Goal: Information Seeking & Learning: Understand process/instructions

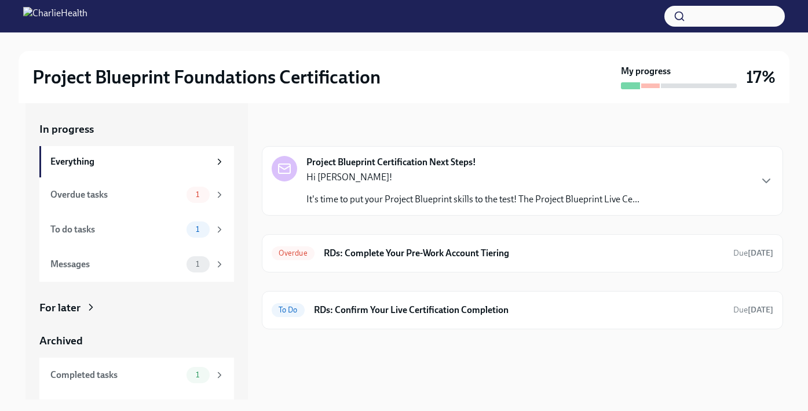
click at [651, 171] on div "Project Blueprint Certification Next Steps! Hi [PERSON_NAME]! It's time to put …" at bounding box center [523, 181] width 502 height 50
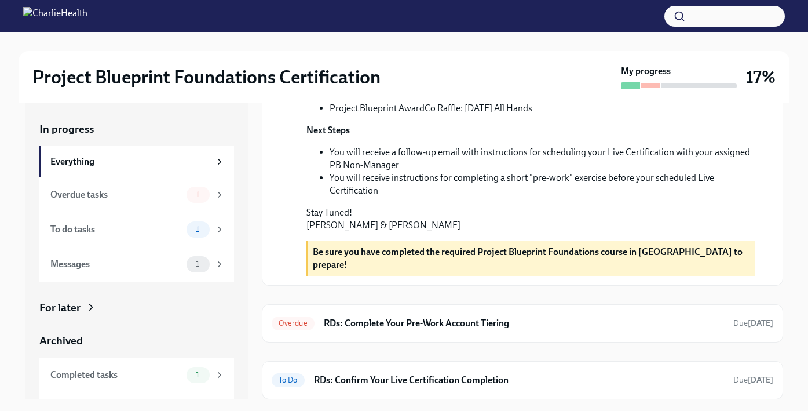
scroll to position [421, 0]
click at [630, 320] on h6 "RDs: Complete Your Pre-Work Account Tiering" at bounding box center [524, 323] width 400 height 13
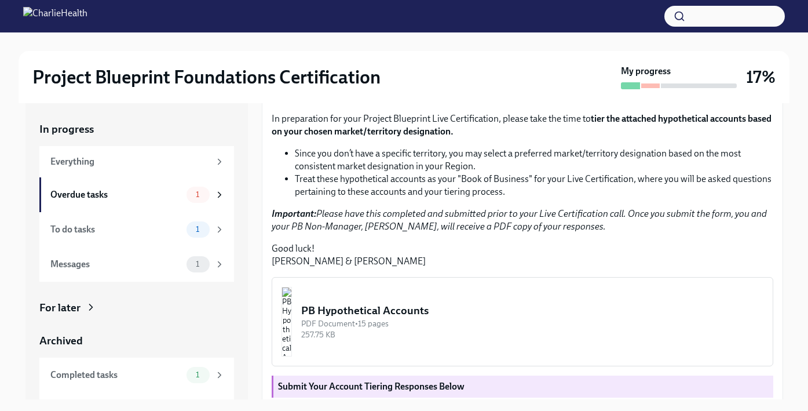
scroll to position [333, 0]
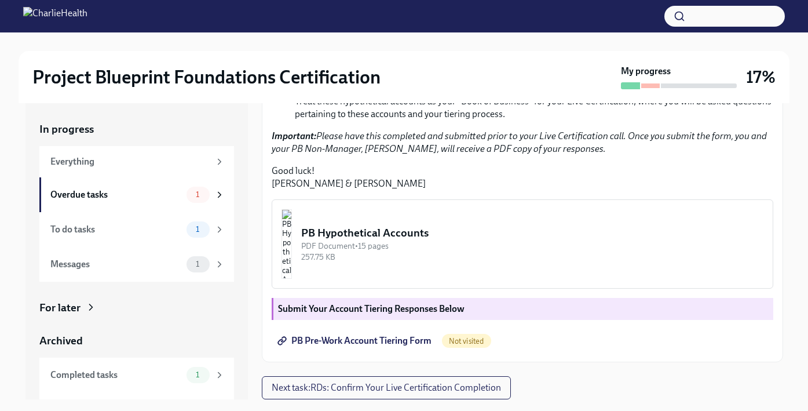
click at [449, 240] on div "PB Hypothetical Accounts" at bounding box center [532, 232] width 462 height 15
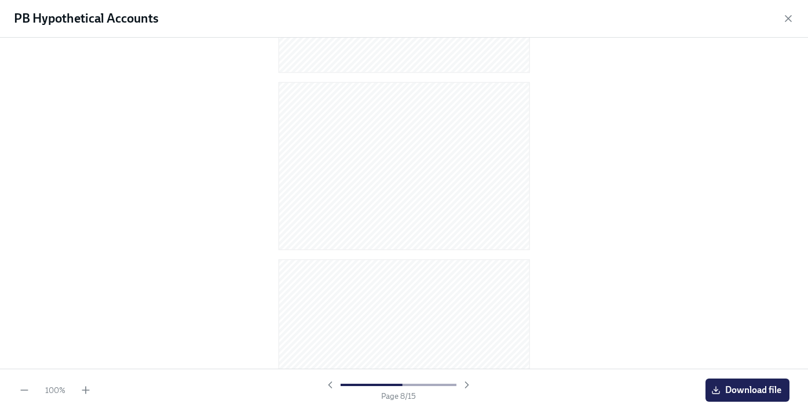
scroll to position [2334, 0]
click at [465, 385] on div at bounding box center [398, 385] width 148 height 12
click at [784, 13] on icon "button" at bounding box center [788, 19] width 12 height 12
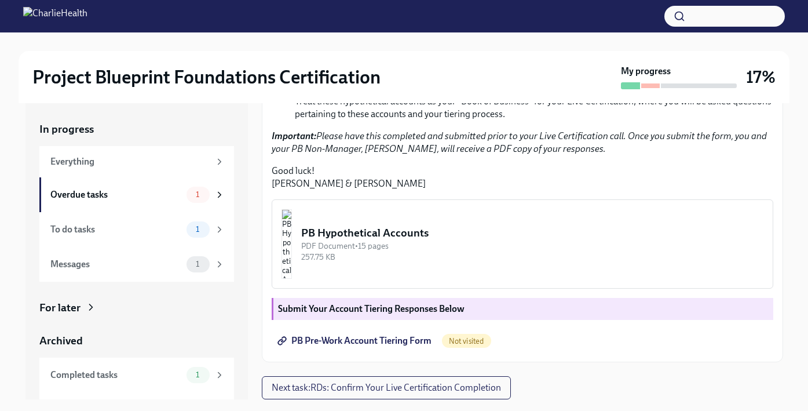
scroll to position [357, 0]
click at [357, 340] on span "PB Pre-Work Account Tiering Form" at bounding box center [356, 341] width 152 height 12
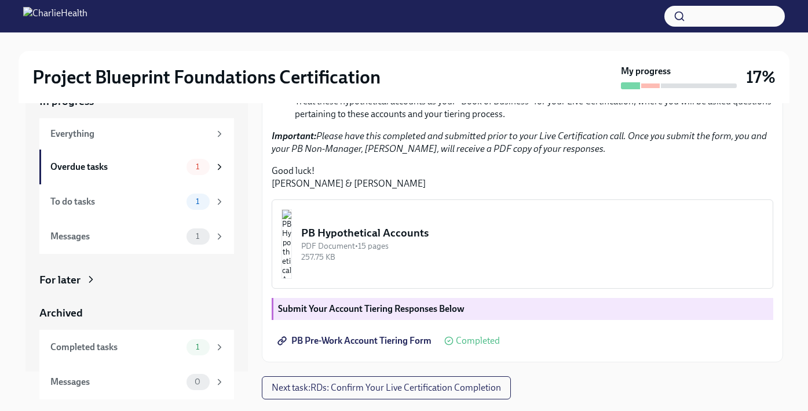
scroll to position [21, 0]
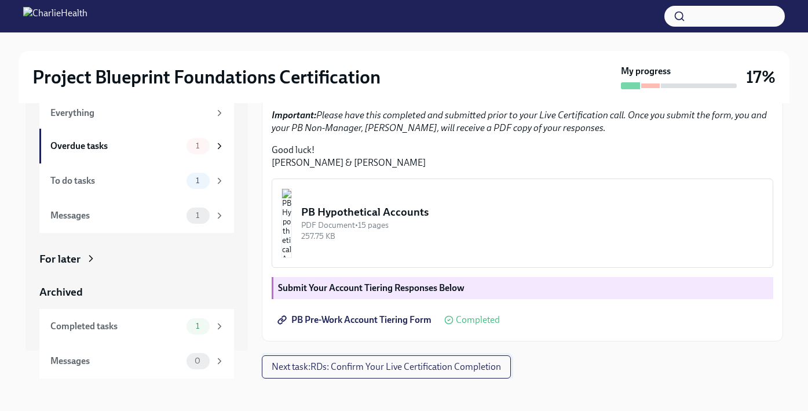
click at [335, 373] on button "Next task : RDs: Confirm Your Live Certification Completion" at bounding box center [386, 366] width 249 height 23
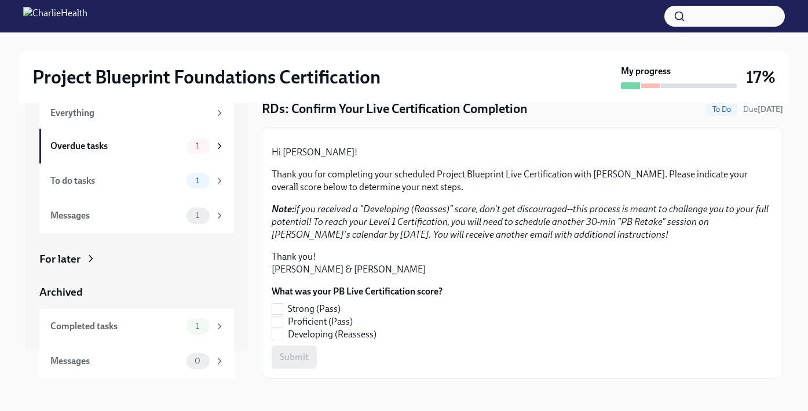
scroll to position [67, 0]
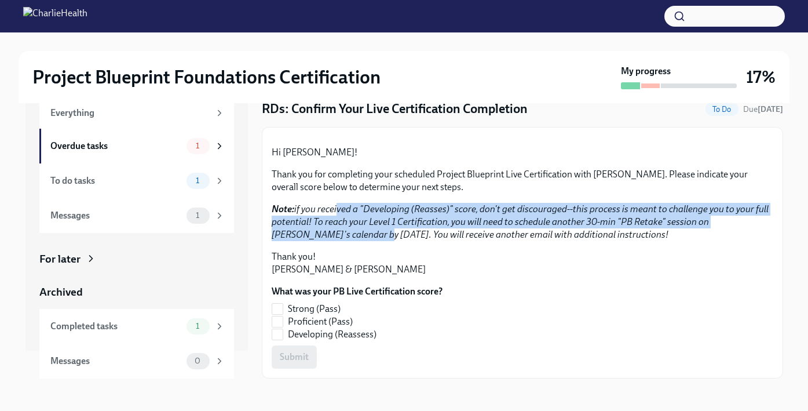
drag, startPoint x: 333, startPoint y: 293, endPoint x: 339, endPoint y: 313, distance: 20.5
click at [339, 240] on em "Note: if you received a "Developing (Reasses)" score, don't get discouraged--th…" at bounding box center [520, 221] width 497 height 36
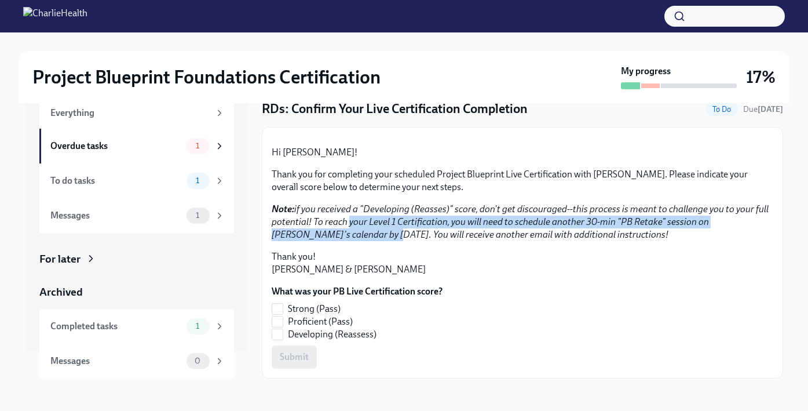
drag, startPoint x: 345, startPoint y: 303, endPoint x: 349, endPoint y: 321, distance: 18.4
click at [349, 276] on div "Hi [PERSON_NAME]! Thank you for completing your scheduled Project Blueprint Liv…" at bounding box center [523, 211] width 502 height 130
click at [353, 240] on em "Note: if you received a "Developing (Reasses)" score, don't get discouraged--th…" at bounding box center [520, 221] width 497 height 36
drag, startPoint x: 353, startPoint y: 301, endPoint x: 356, endPoint y: 321, distance: 20.4
click at [356, 276] on div "Hi [PERSON_NAME]! Thank you for completing your scheduled Project Blueprint Liv…" at bounding box center [523, 211] width 502 height 130
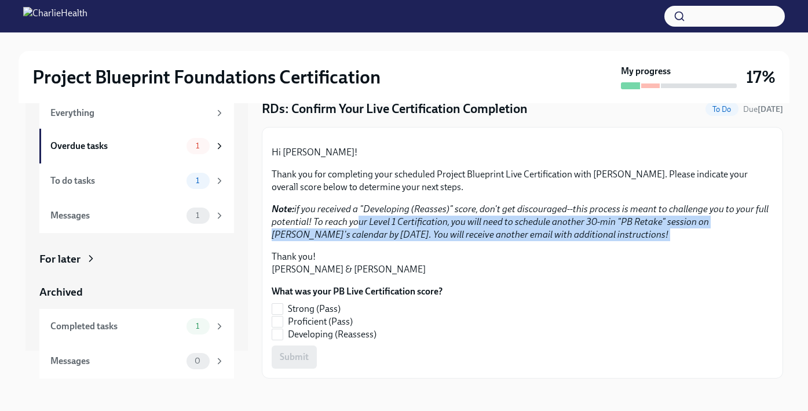
click at [356, 276] on div "Hi [PERSON_NAME]! Thank you for completing your scheduled Project Blueprint Liv…" at bounding box center [523, 211] width 502 height 130
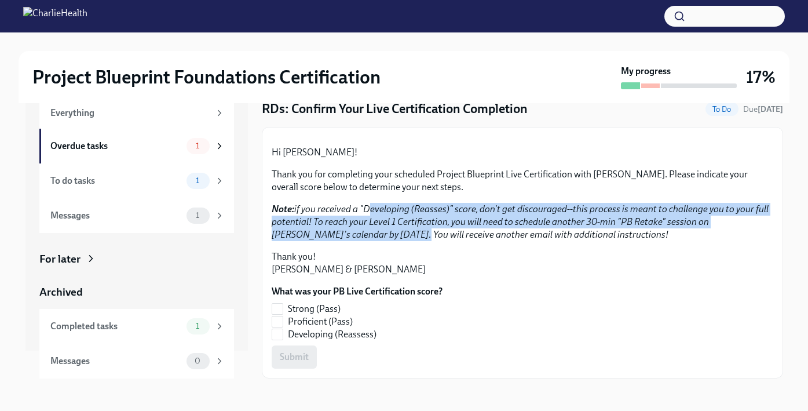
drag, startPoint x: 365, startPoint y: 292, endPoint x: 368, endPoint y: 313, distance: 21.1
click at [368, 240] on em "Note: if you received a "Developing (Reasses)" score, don't get discouraged--th…" at bounding box center [520, 221] width 497 height 36
drag, startPoint x: 368, startPoint y: 288, endPoint x: 372, endPoint y: 323, distance: 35.5
click at [372, 276] on div "Hi [PERSON_NAME]! Thank you for completing your scheduled Project Blueprint Liv…" at bounding box center [523, 211] width 502 height 130
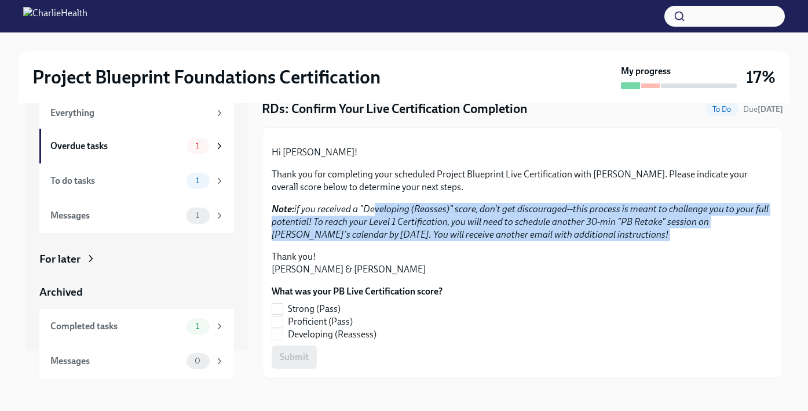
click at [372, 276] on div "Hi [PERSON_NAME]! Thank you for completing your scheduled Project Blueprint Liv…" at bounding box center [523, 211] width 502 height 130
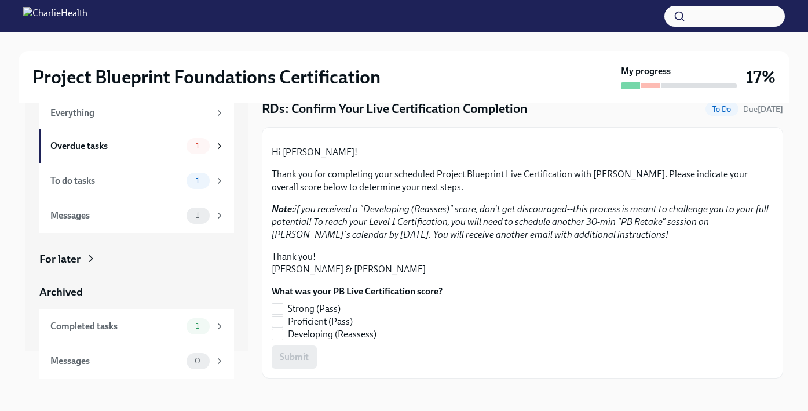
scroll to position [80, 0]
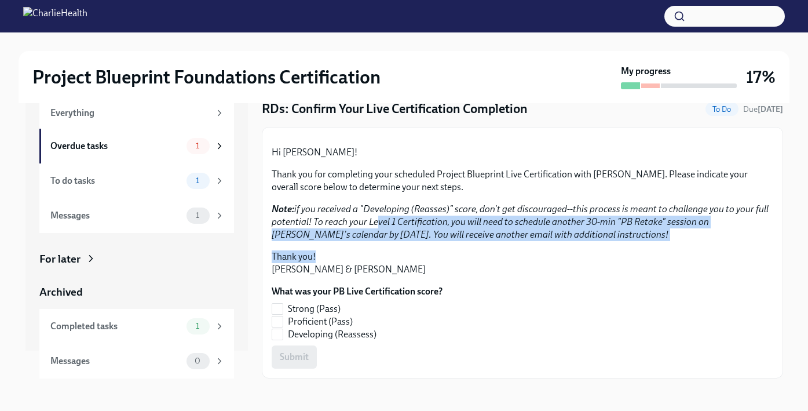
drag, startPoint x: 371, startPoint y: 290, endPoint x: 383, endPoint y: 319, distance: 31.4
click at [383, 276] on div "Hi [PERSON_NAME]! Thank you for completing your scheduled Project Blueprint Liv…" at bounding box center [523, 211] width 502 height 130
click at [396, 240] on em "Note: if you received a "Developing (Reasses)" score, don't get discouraged--th…" at bounding box center [520, 221] width 497 height 36
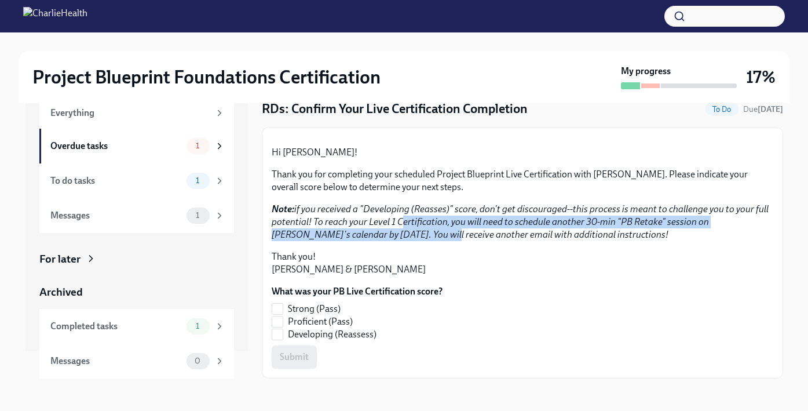
drag, startPoint x: 396, startPoint y: 284, endPoint x: 401, endPoint y: 313, distance: 29.4
click at [401, 276] on div "Hi [PERSON_NAME]! Thank you for completing your scheduled Project Blueprint Liv…" at bounding box center [523, 211] width 502 height 130
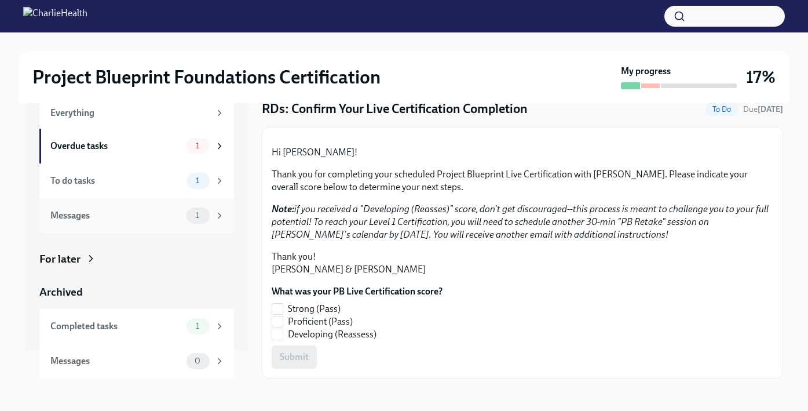
scroll to position [0, 0]
